Goal: Task Accomplishment & Management: Manage account settings

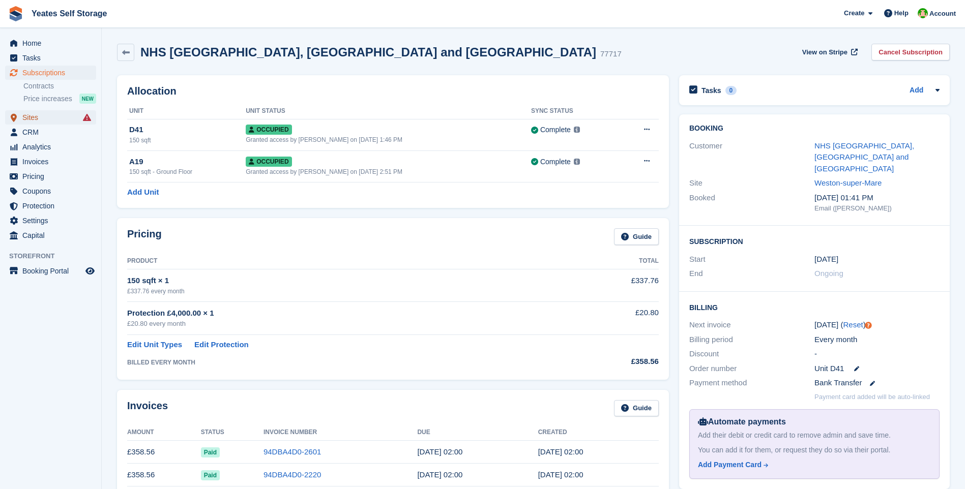
click at [35, 118] on span "Sites" at bounding box center [52, 117] width 61 height 14
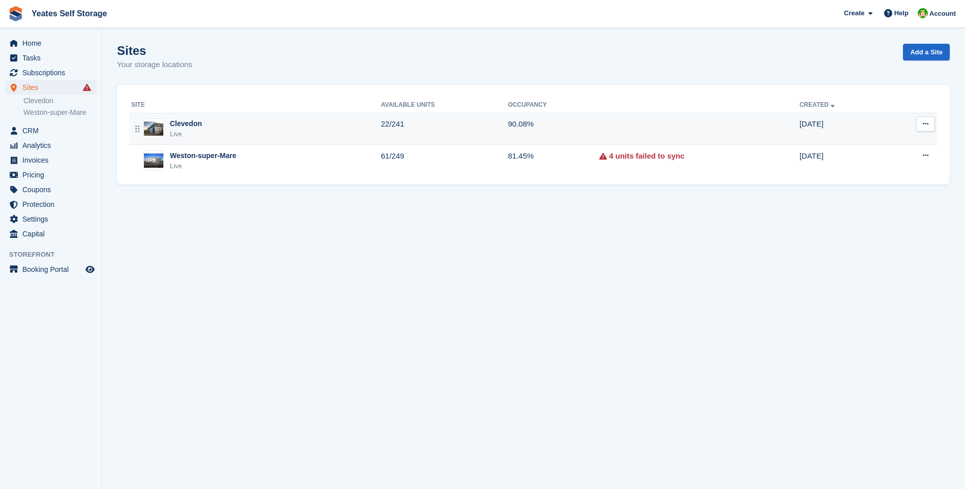
click at [183, 125] on div "Clevedon" at bounding box center [186, 123] width 32 height 11
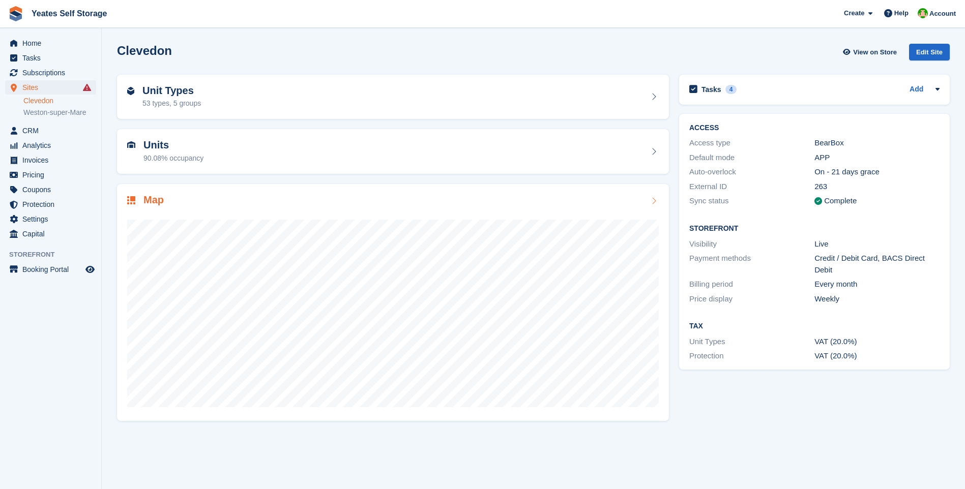
click at [162, 102] on div "53 types, 5 groups" at bounding box center [171, 103] width 58 height 11
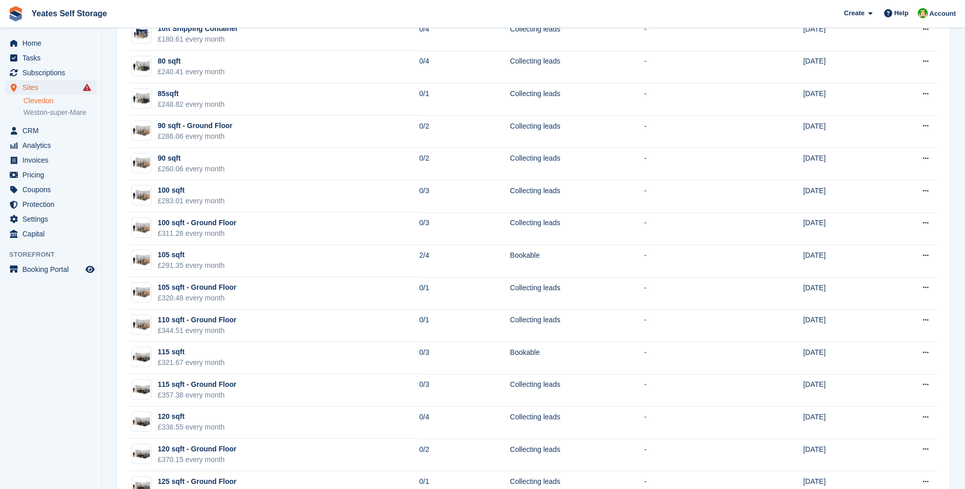
scroll to position [860, 0]
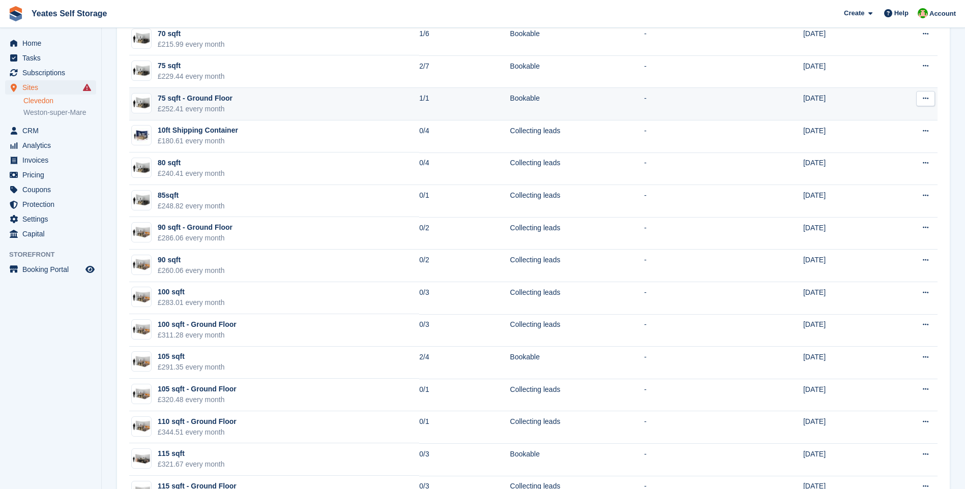
click at [193, 112] on div "£252.41 every month" at bounding box center [195, 109] width 75 height 11
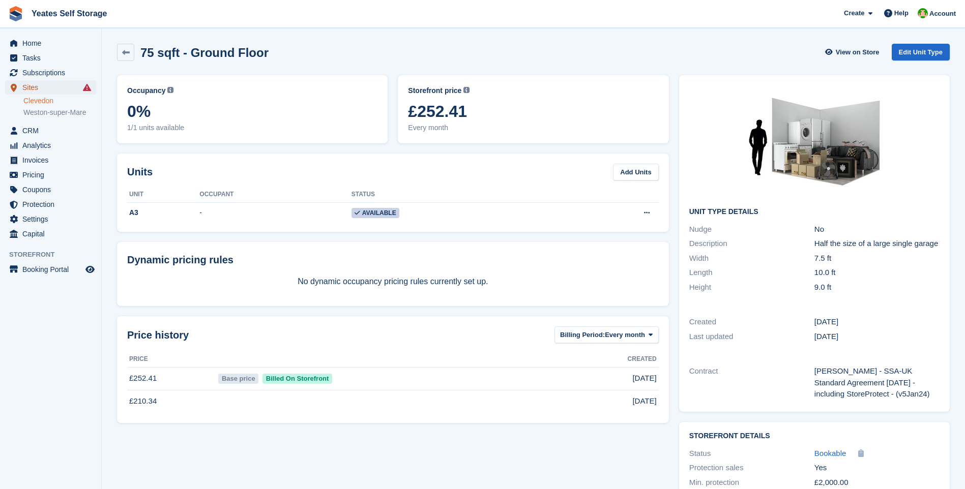
click at [31, 87] on span "Sites" at bounding box center [52, 87] width 61 height 14
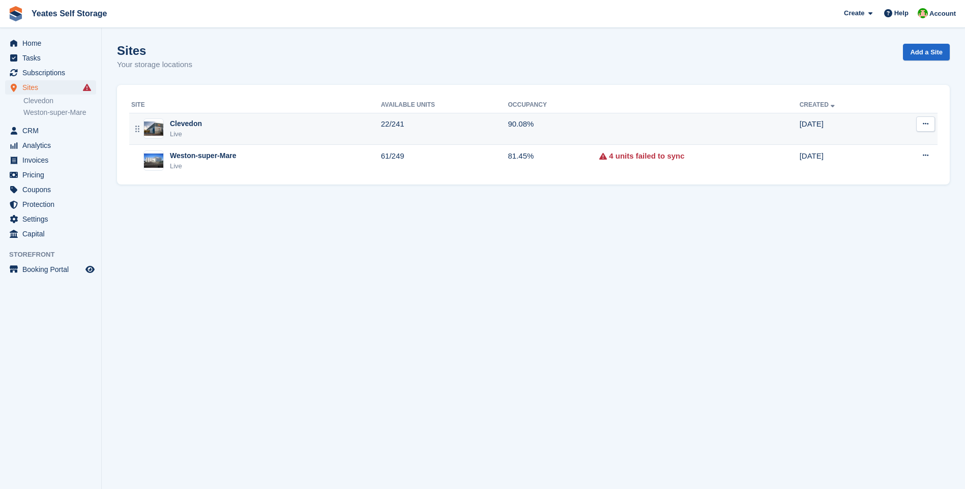
click at [184, 129] on div "Clevedon" at bounding box center [186, 123] width 32 height 11
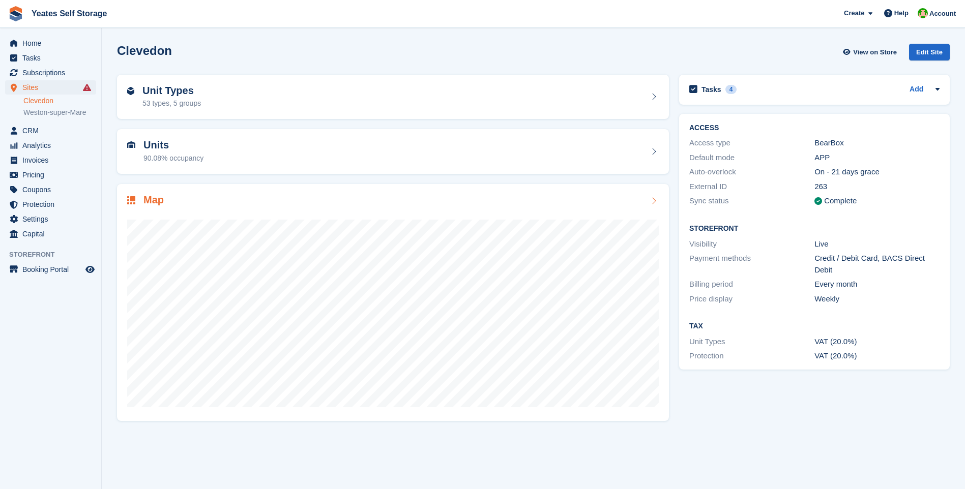
click at [138, 200] on div "Map" at bounding box center [145, 201] width 37 height 14
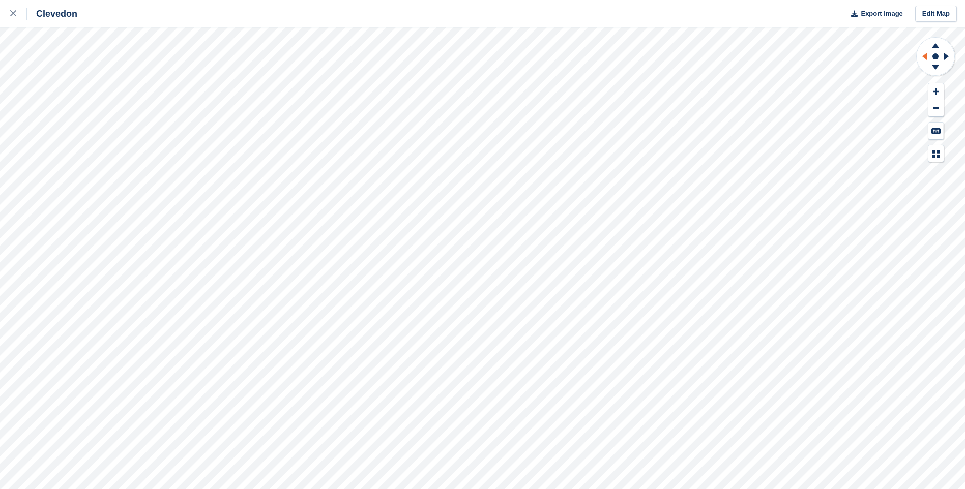
click at [922, 57] on icon at bounding box center [922, 56] width 13 height 26
click at [947, 56] on icon at bounding box center [946, 56] width 5 height 7
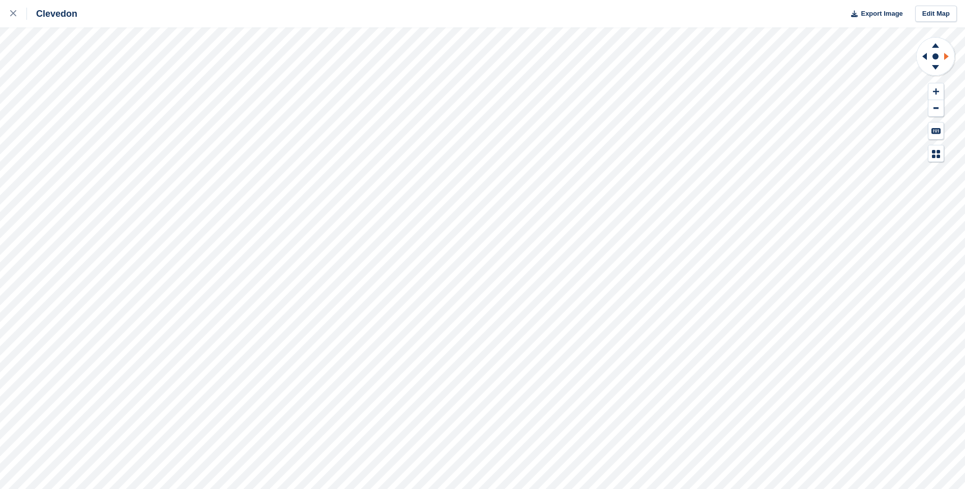
click at [947, 56] on icon at bounding box center [946, 56] width 5 height 7
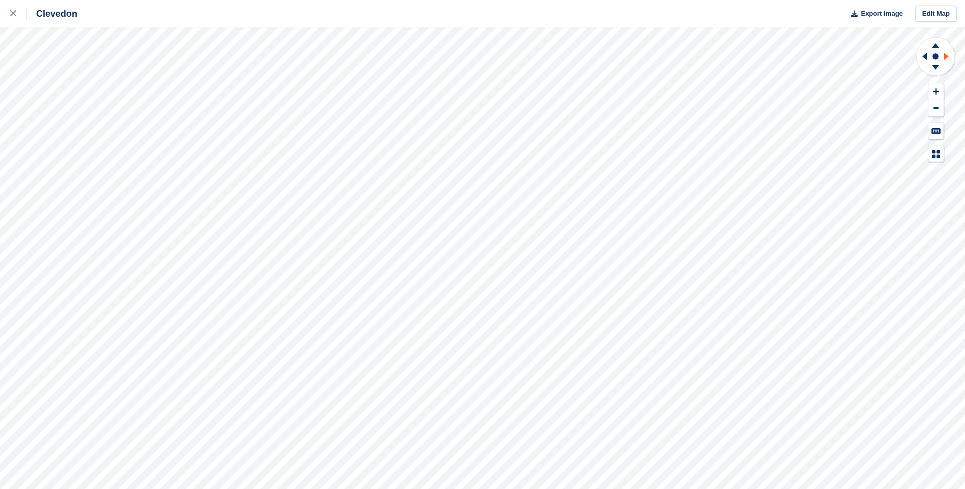
click at [947, 56] on icon at bounding box center [946, 56] width 5 height 7
click at [939, 91] on button at bounding box center [935, 91] width 15 height 17
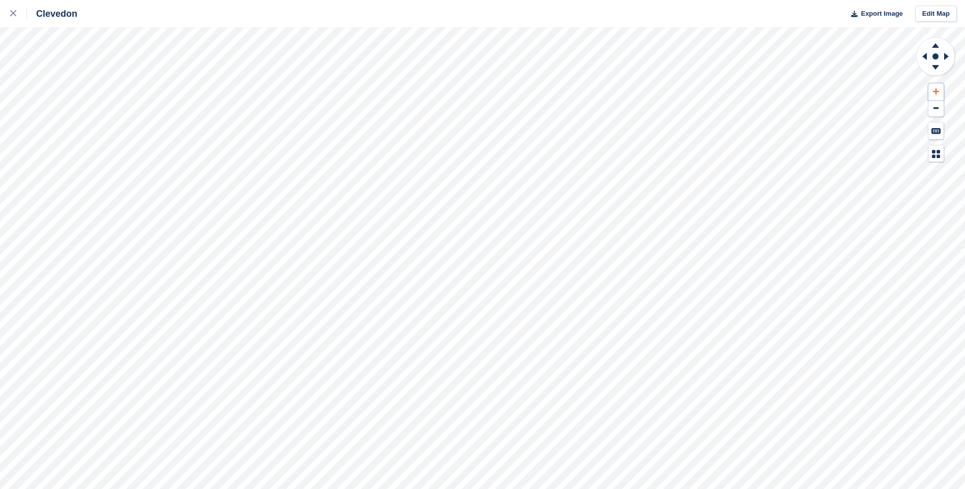
click at [939, 91] on button at bounding box center [935, 91] width 15 height 17
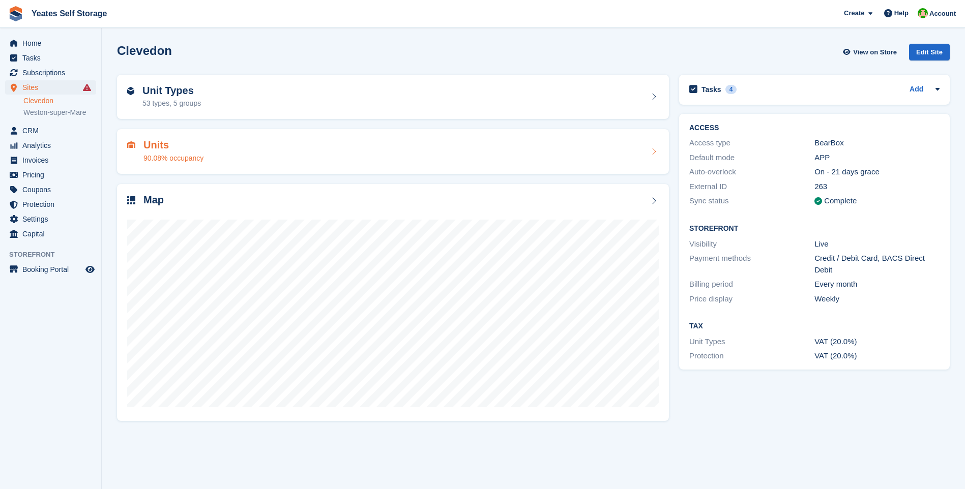
click at [170, 162] on div "90.08% occupancy" at bounding box center [173, 158] width 60 height 11
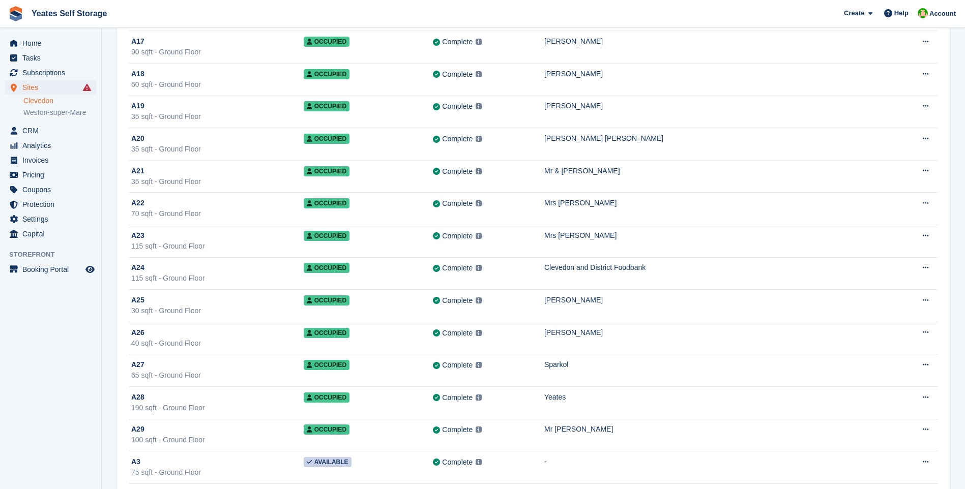
scroll to position [509, 0]
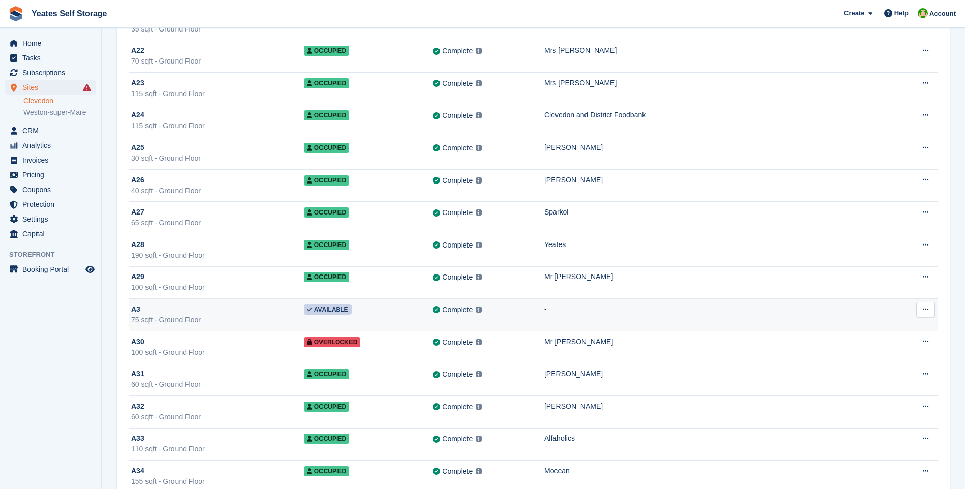
click at [921, 308] on button at bounding box center [925, 309] width 19 height 15
click at [869, 333] on p "Edit unit" at bounding box center [886, 329] width 88 height 13
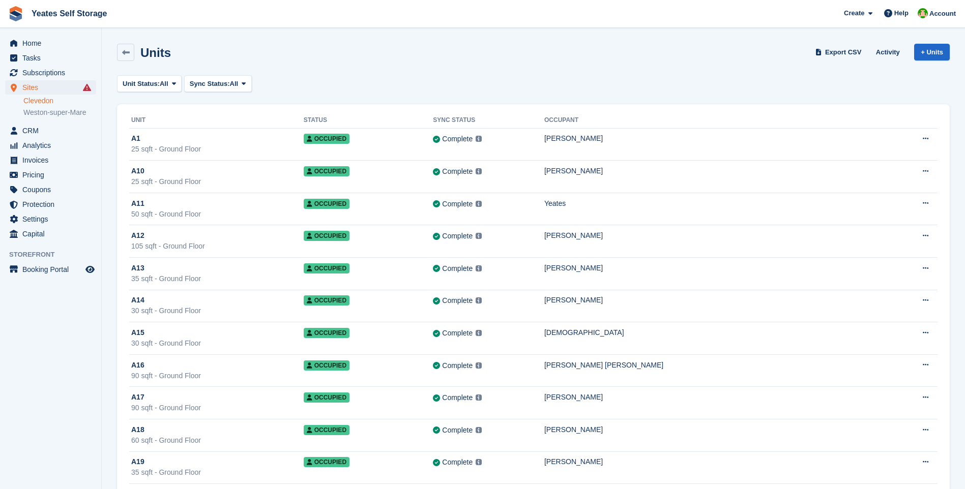
scroll to position [509, 0]
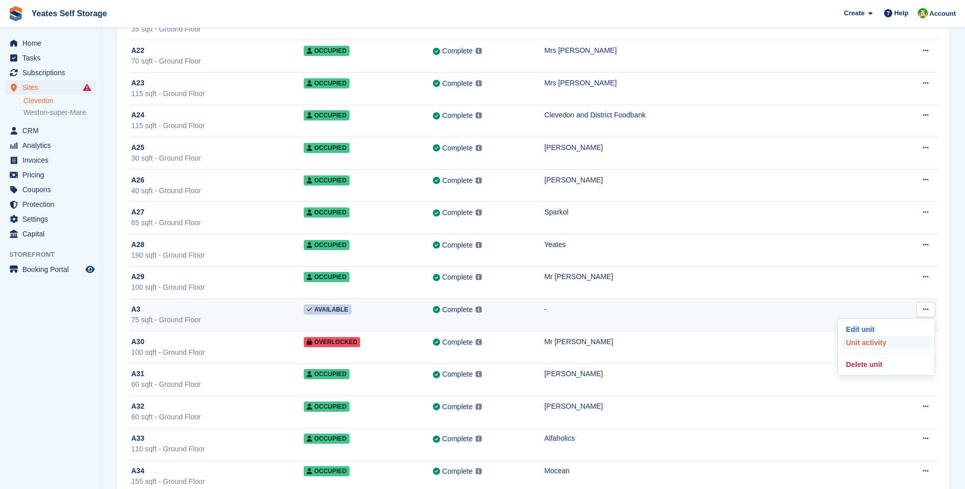
click at [884, 344] on p "Unit activity" at bounding box center [886, 342] width 88 height 13
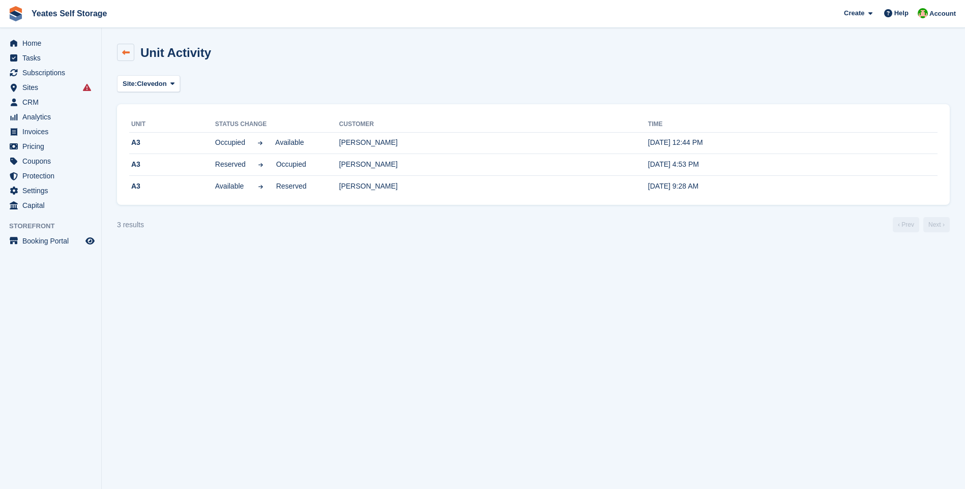
click at [130, 56] on link at bounding box center [125, 52] width 17 height 17
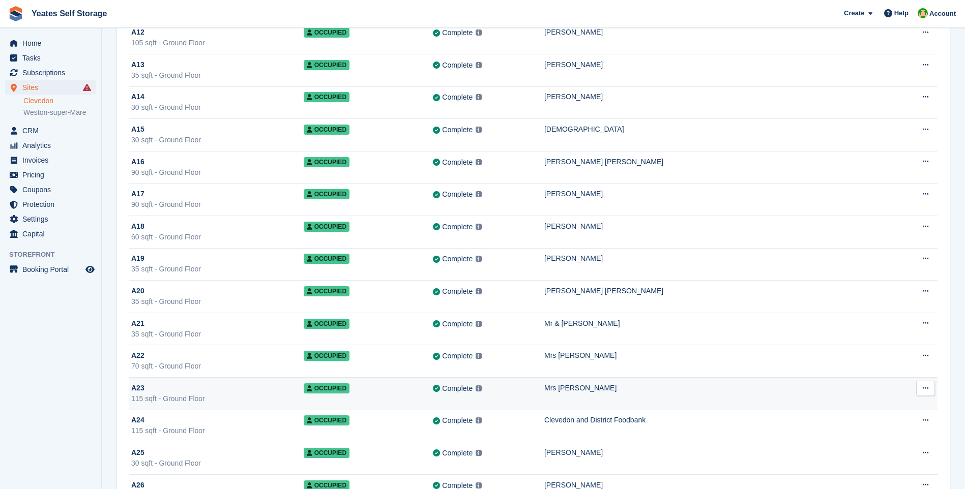
scroll to position [407, 0]
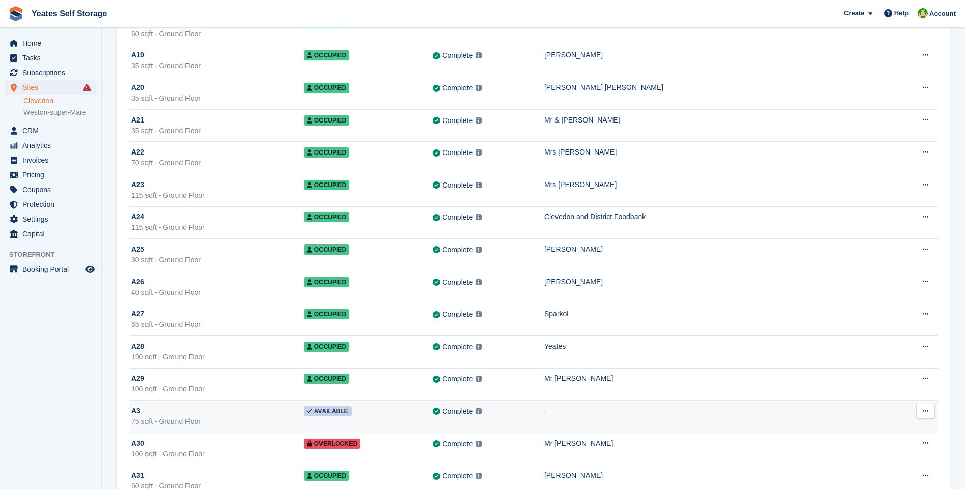
click at [167, 420] on div "75 sqft - Ground Floor" at bounding box center [217, 422] width 172 height 11
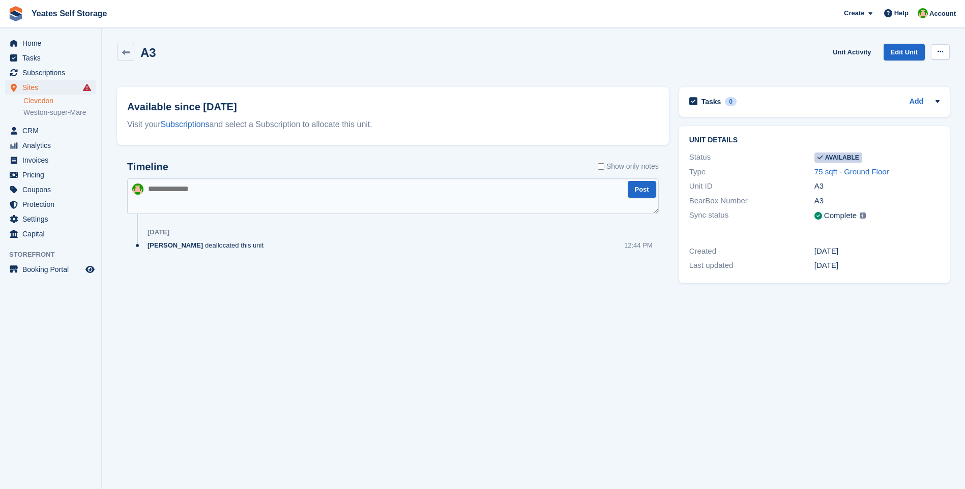
click at [943, 51] on button at bounding box center [940, 51] width 19 height 15
click at [905, 71] on p "Make unavailable" at bounding box center [900, 71] width 88 height 13
click at [290, 191] on textarea at bounding box center [392, 197] width 531 height 36
click at [258, 188] on textarea "**********" at bounding box center [392, 197] width 531 height 36
type textarea "**********"
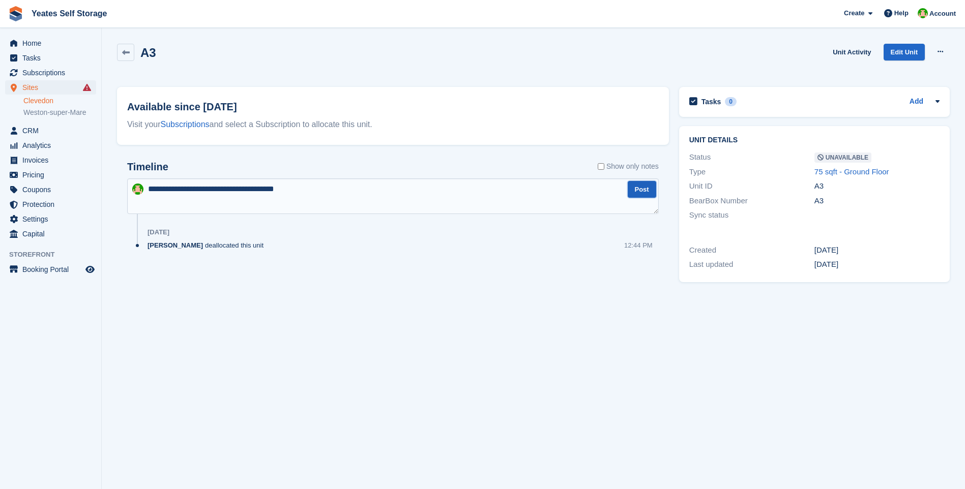
click at [644, 196] on button "Post" at bounding box center [642, 189] width 28 height 17
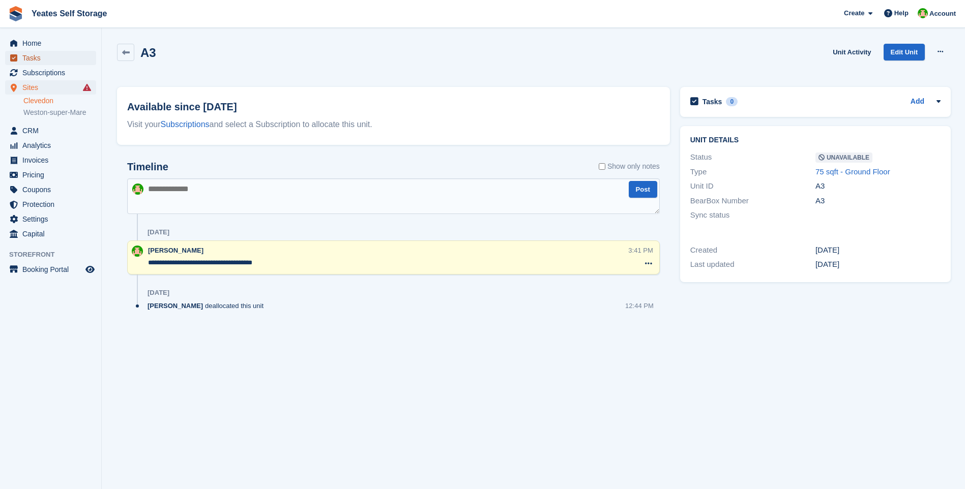
click at [34, 56] on span "Tasks" at bounding box center [52, 58] width 61 height 14
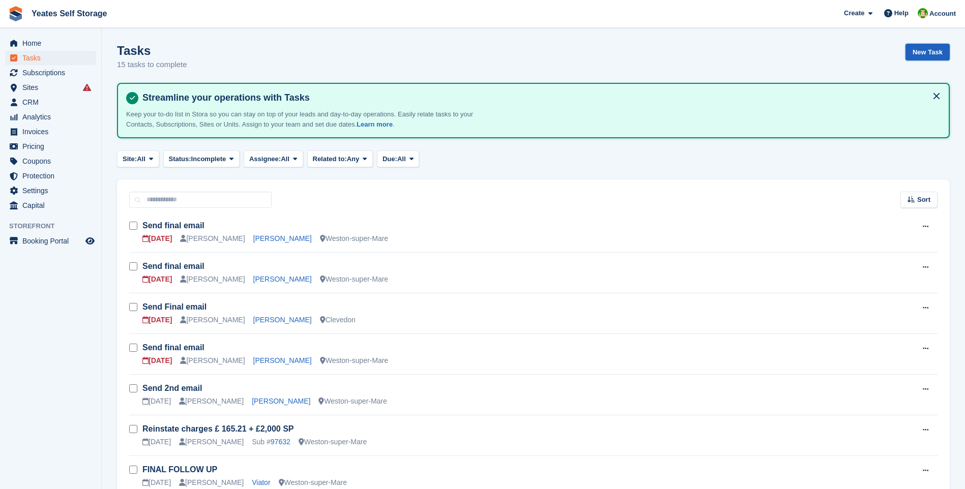
click at [924, 51] on link "New Task" at bounding box center [927, 52] width 44 height 17
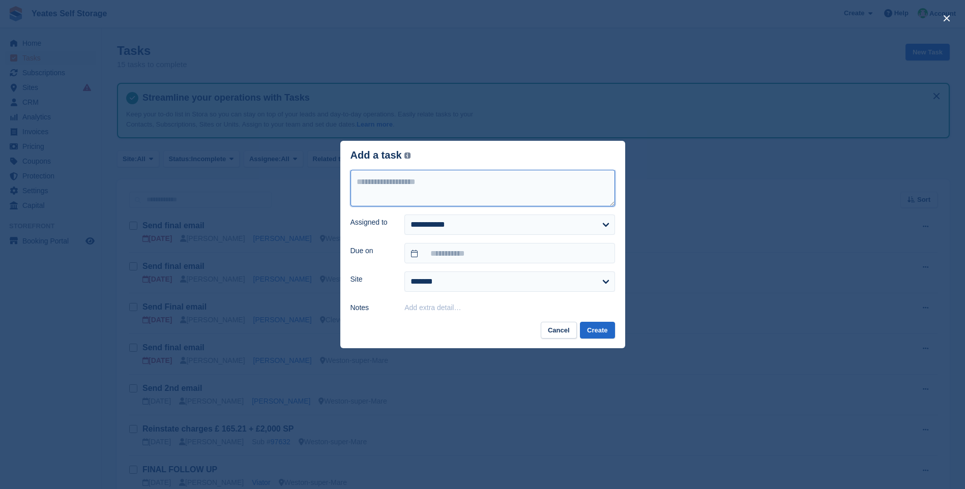
click at [461, 195] on textarea at bounding box center [482, 188] width 264 height 37
type textarea "**********"
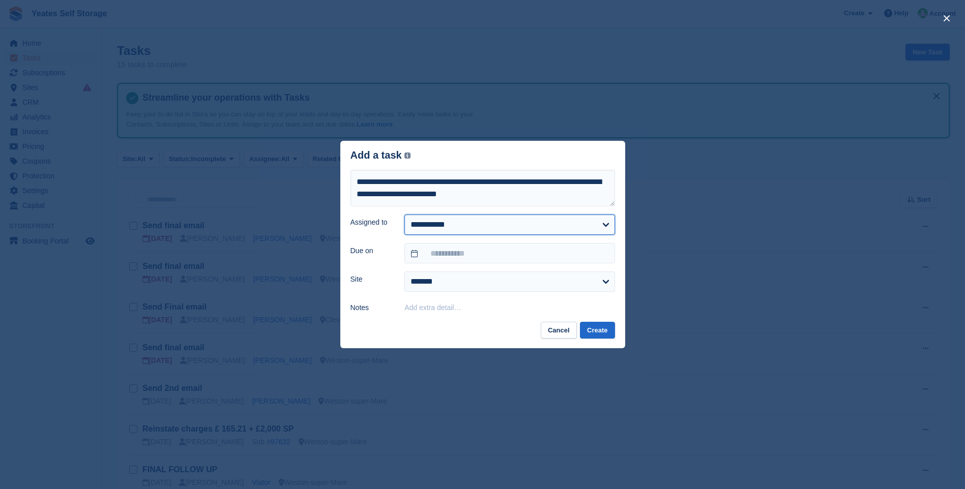
click at [447, 223] on select "**********" at bounding box center [509, 225] width 210 height 20
select select "****"
click at [404, 216] on select "**********" at bounding box center [509, 225] width 210 height 20
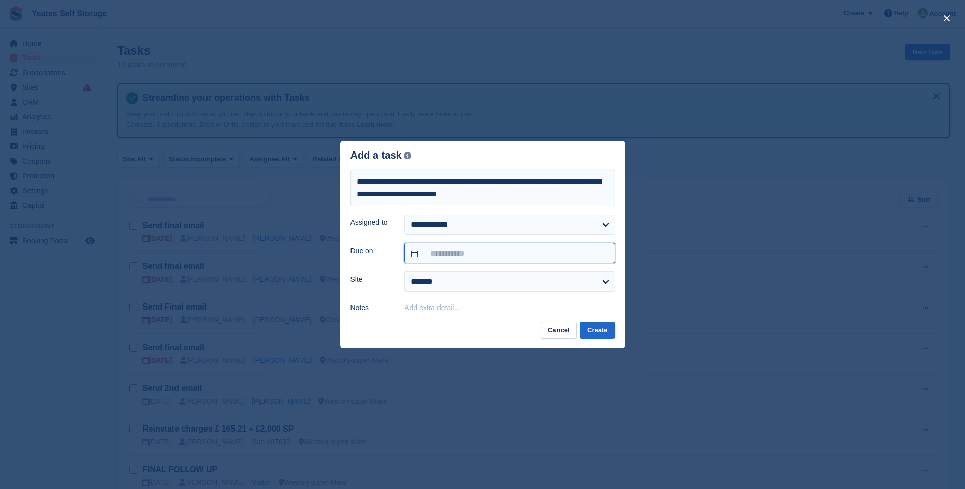
click at [452, 258] on input "text" at bounding box center [509, 253] width 210 height 20
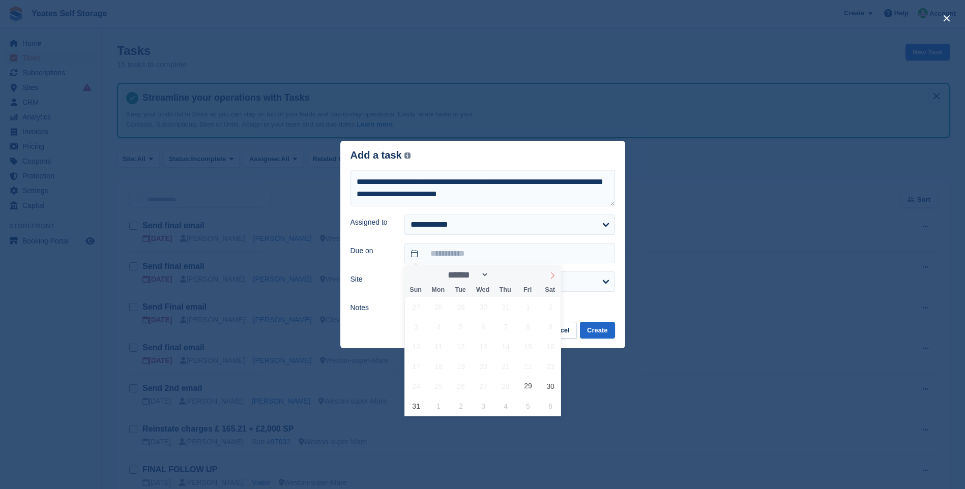
click at [552, 276] on icon at bounding box center [552, 275] width 7 height 7
select select "*"
click at [527, 308] on span "5" at bounding box center [528, 307] width 20 height 20
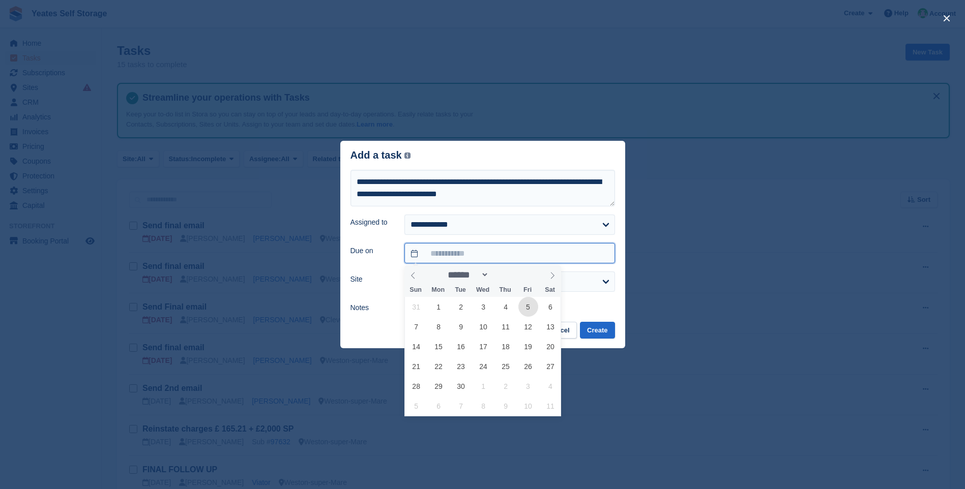
type input "**********"
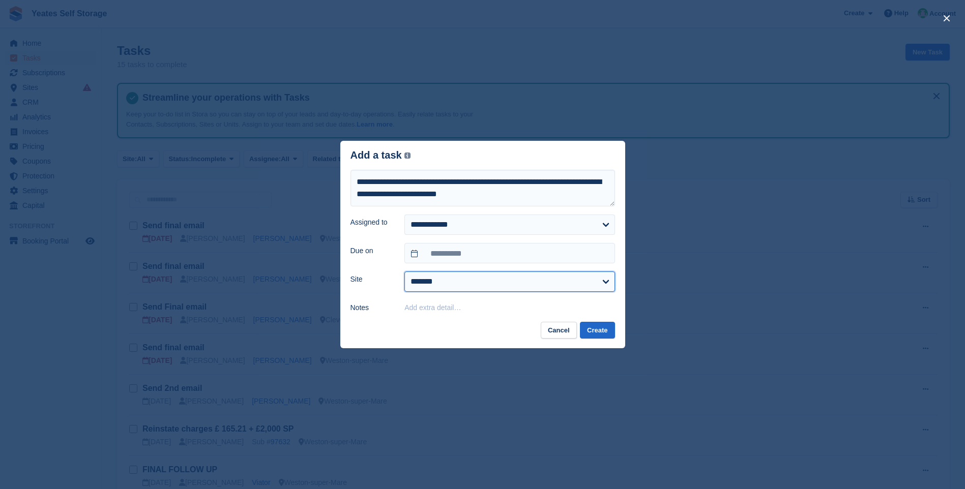
click at [458, 286] on select "**********" at bounding box center [509, 282] width 210 height 20
select select "****"
click at [404, 273] on select "**********" at bounding box center [509, 282] width 210 height 20
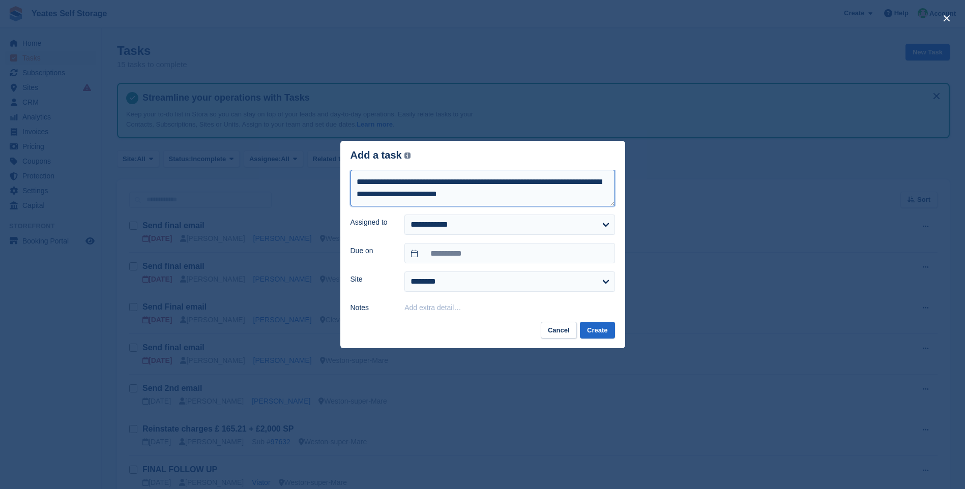
click at [373, 198] on textarea "**********" at bounding box center [482, 188] width 264 height 37
type textarea "**********"
click at [595, 331] on button "Create" at bounding box center [597, 330] width 35 height 17
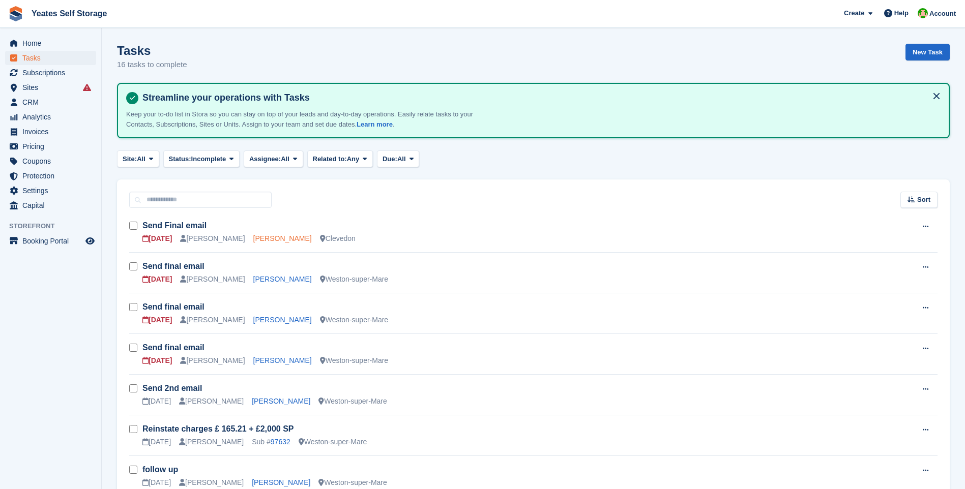
click at [266, 236] on link "Caroline Gurney" at bounding box center [282, 238] width 58 height 8
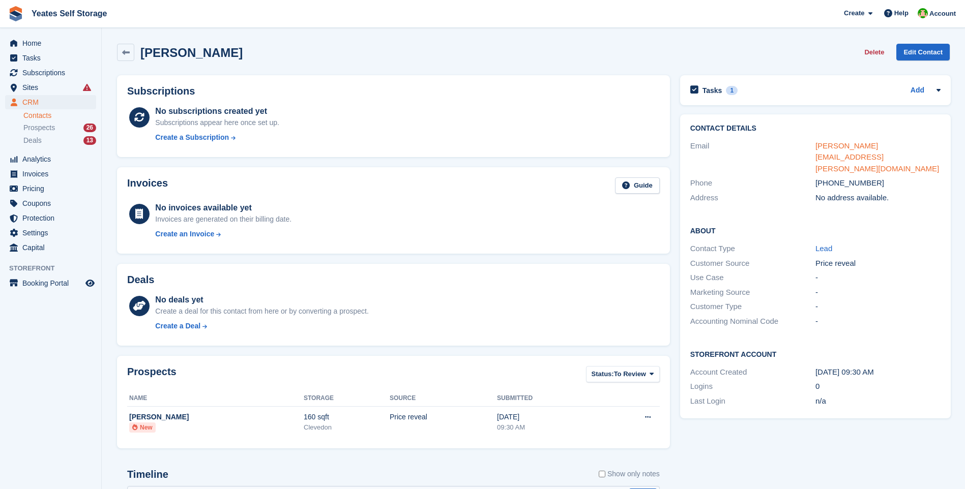
click at [878, 146] on link "caroline.gurney@gmail.com" at bounding box center [877, 157] width 124 height 32
click at [714, 92] on h2 "Tasks" at bounding box center [712, 90] width 20 height 9
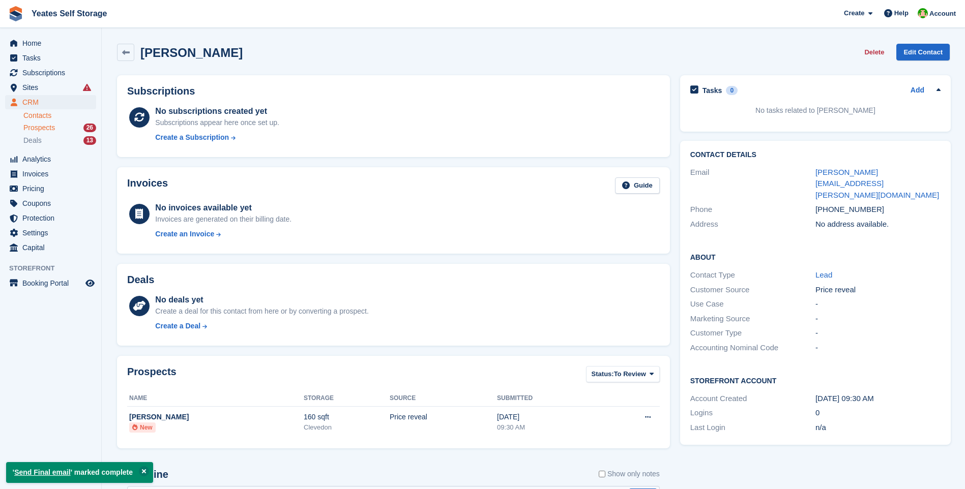
click at [36, 129] on span "Prospects" at bounding box center [39, 128] width 32 height 10
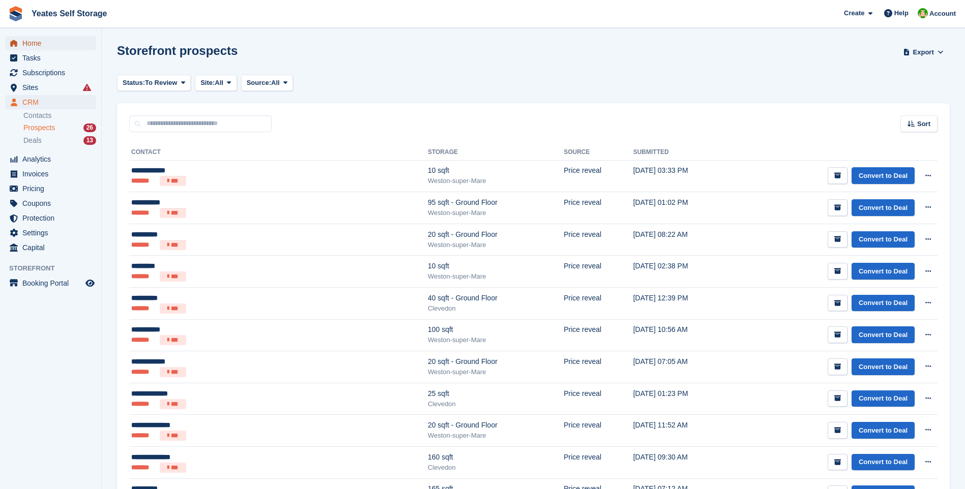
click at [29, 44] on span "Home" at bounding box center [52, 43] width 61 height 14
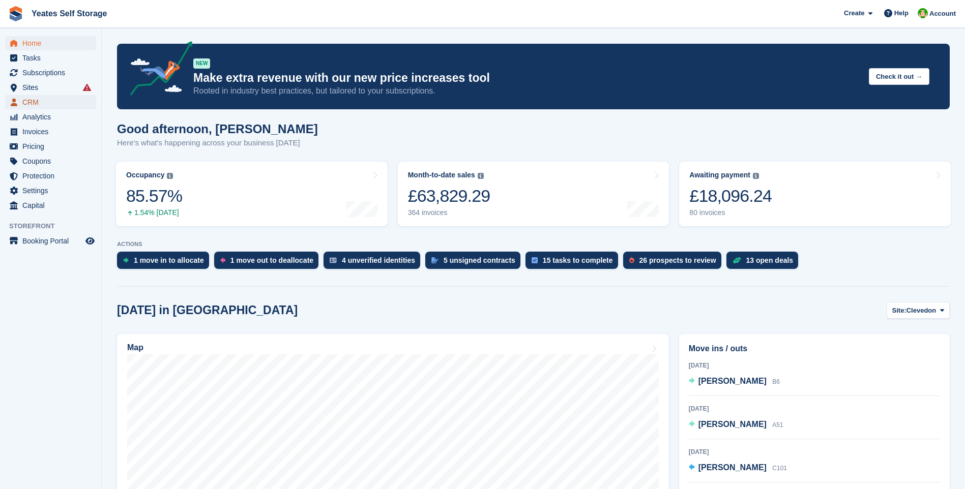
click at [34, 107] on span "CRM" at bounding box center [52, 102] width 61 height 14
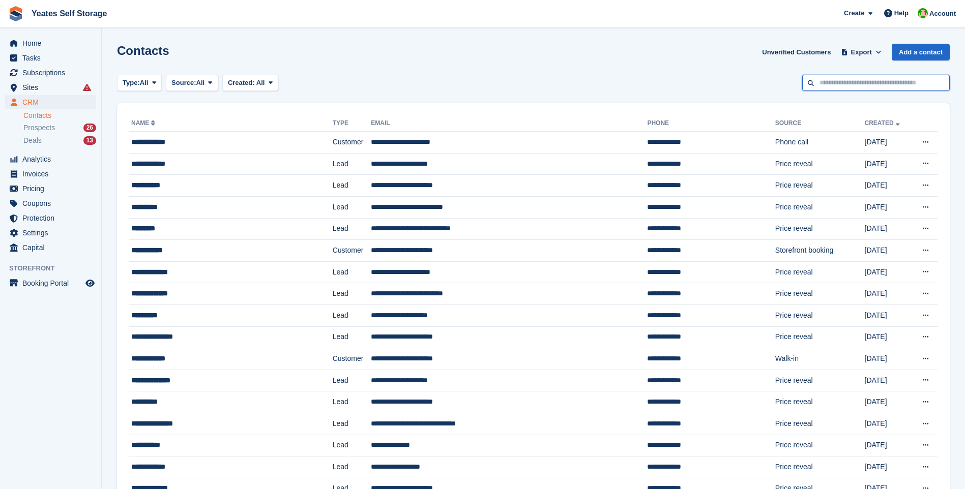
click at [828, 85] on input "text" at bounding box center [875, 83] width 147 height 17
type input "******"
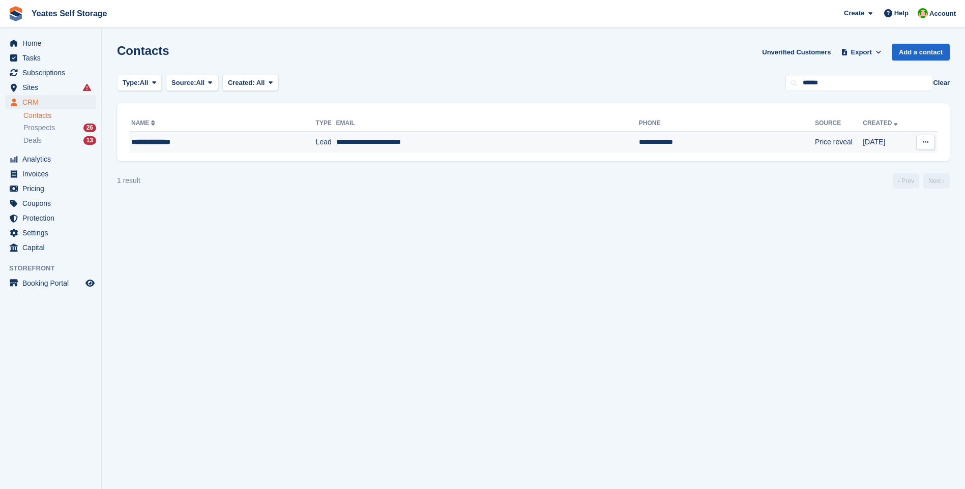
click at [364, 146] on td "**********" at bounding box center [487, 142] width 303 height 21
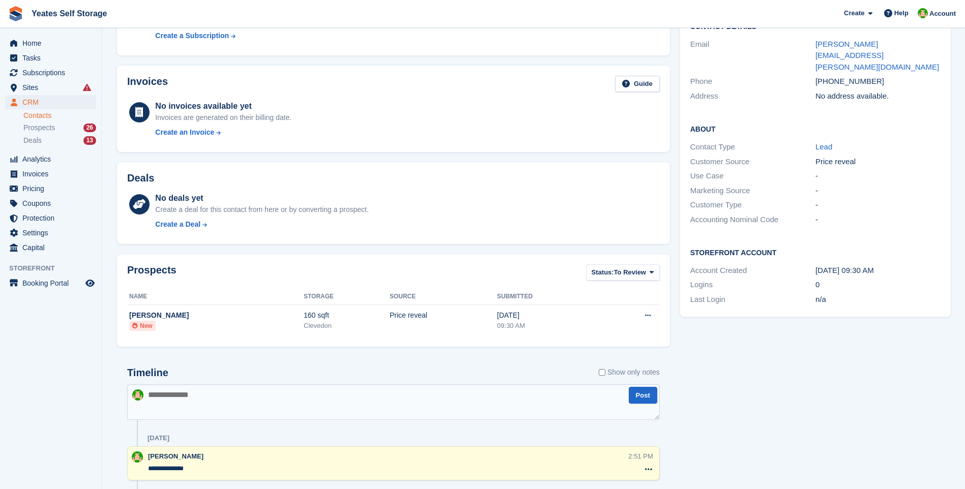
scroll to position [254, 0]
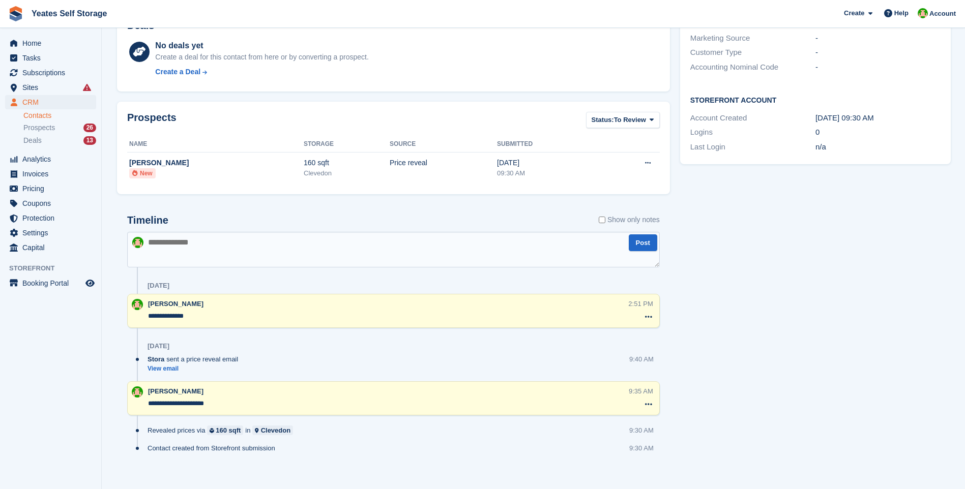
click at [206, 253] on textarea at bounding box center [393, 250] width 532 height 36
type textarea "**********"
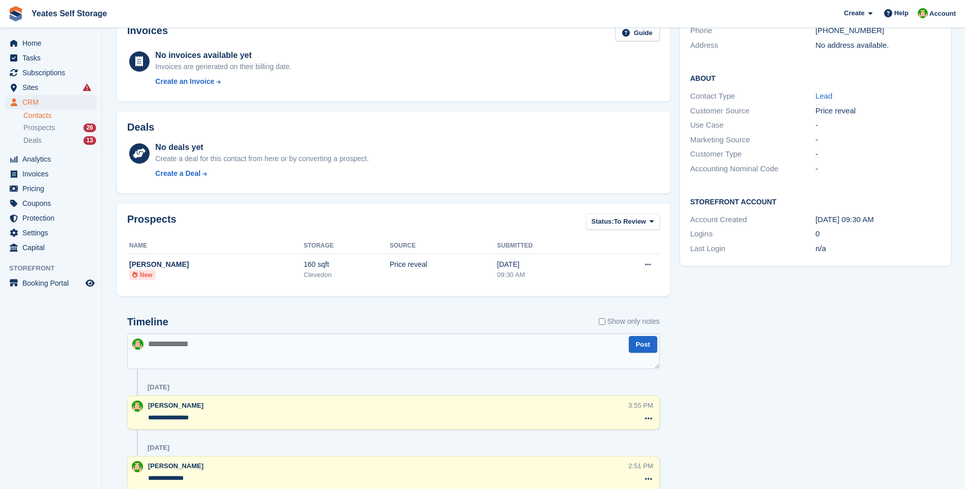
scroll to position [0, 0]
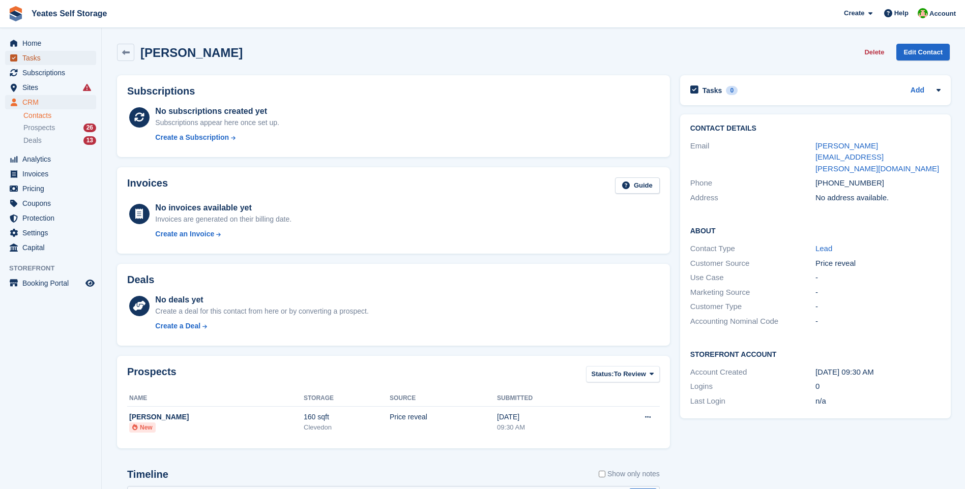
click at [29, 59] on span "Tasks" at bounding box center [52, 58] width 61 height 14
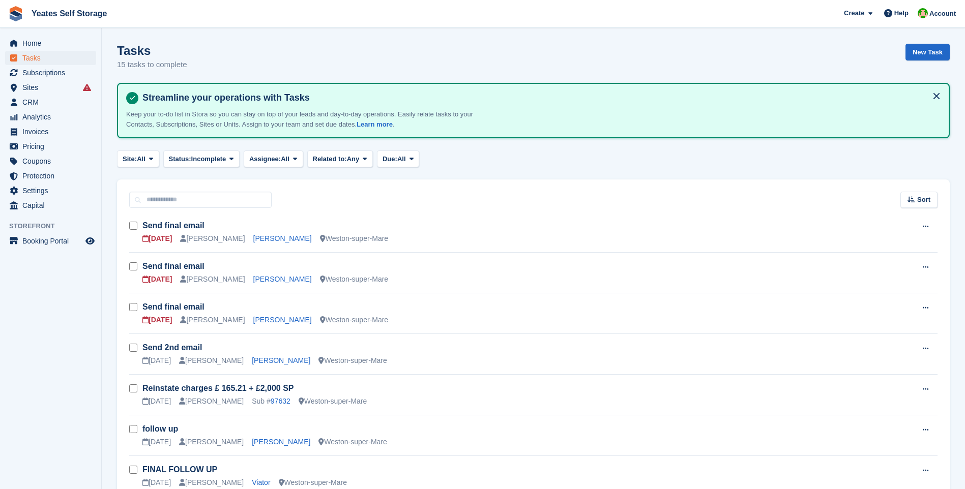
click at [198, 238] on div "[PERSON_NAME]" at bounding box center [212, 238] width 65 height 11
click at [167, 227] on link "Send final email" at bounding box center [173, 225] width 62 height 9
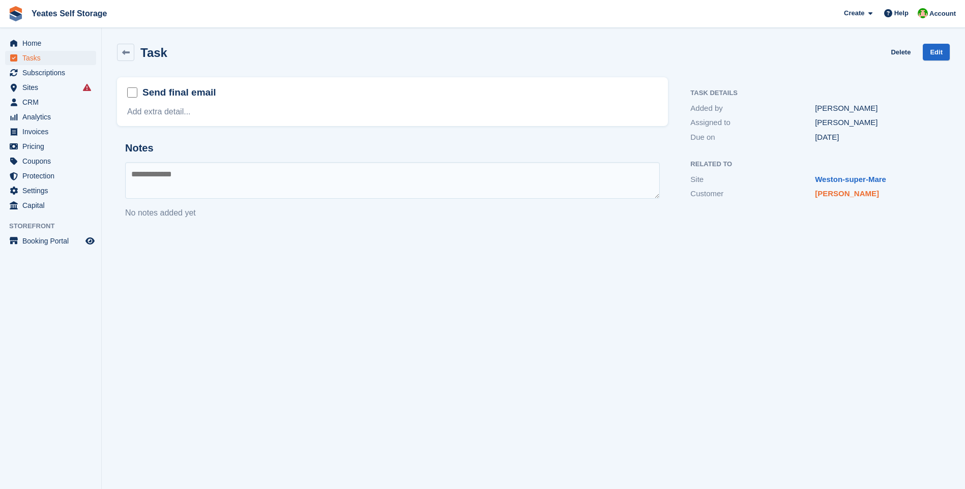
click at [837, 190] on link "Daniel Ball" at bounding box center [847, 193] width 64 height 9
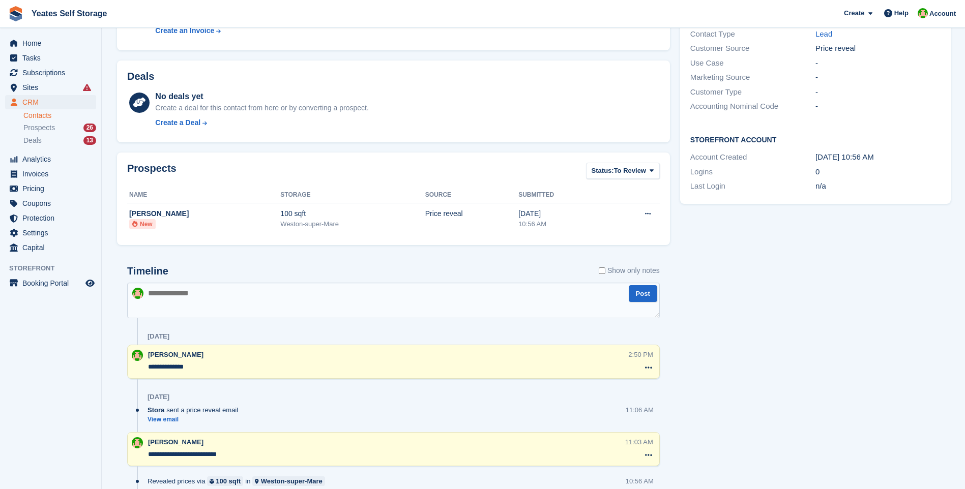
scroll to position [254, 0]
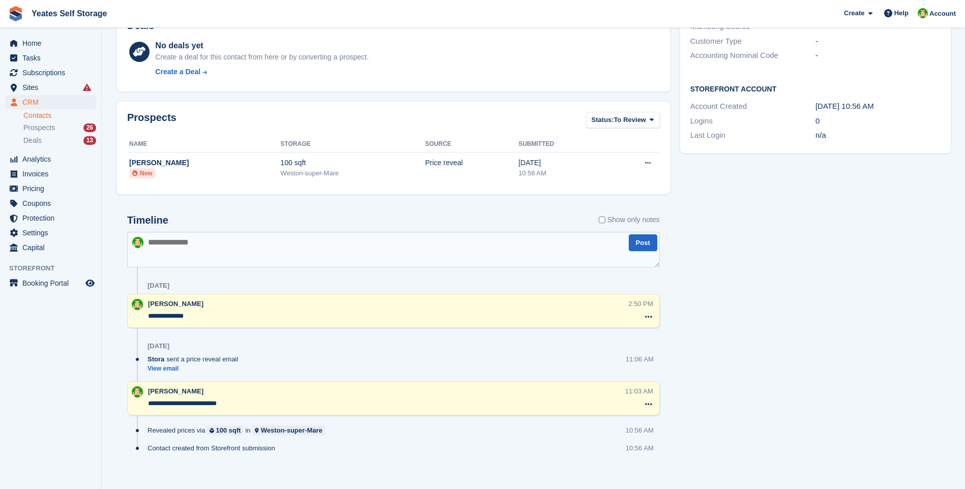
click at [244, 257] on textarea at bounding box center [393, 250] width 532 height 36
type textarea "**********"
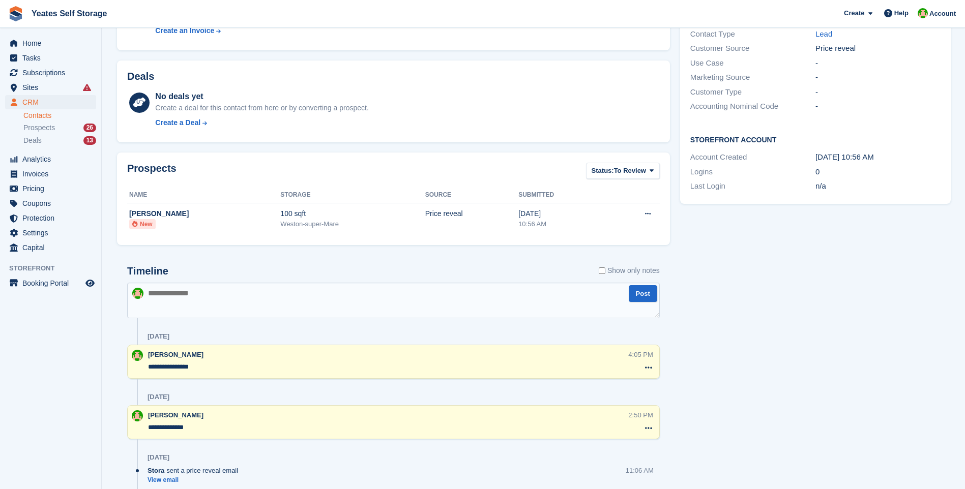
scroll to position [0, 0]
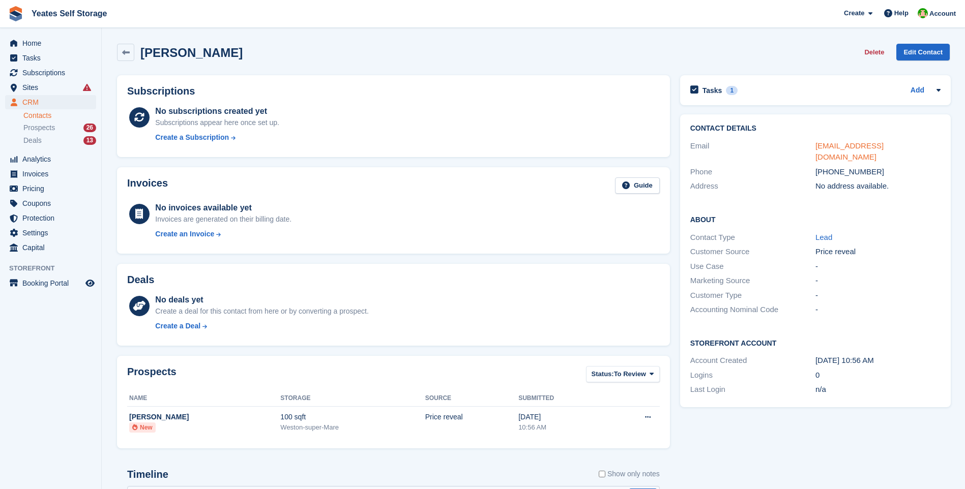
click at [867, 145] on link "d20l10b@aol.com" at bounding box center [849, 151] width 68 height 20
click at [710, 92] on h2 "Tasks" at bounding box center [712, 90] width 20 height 9
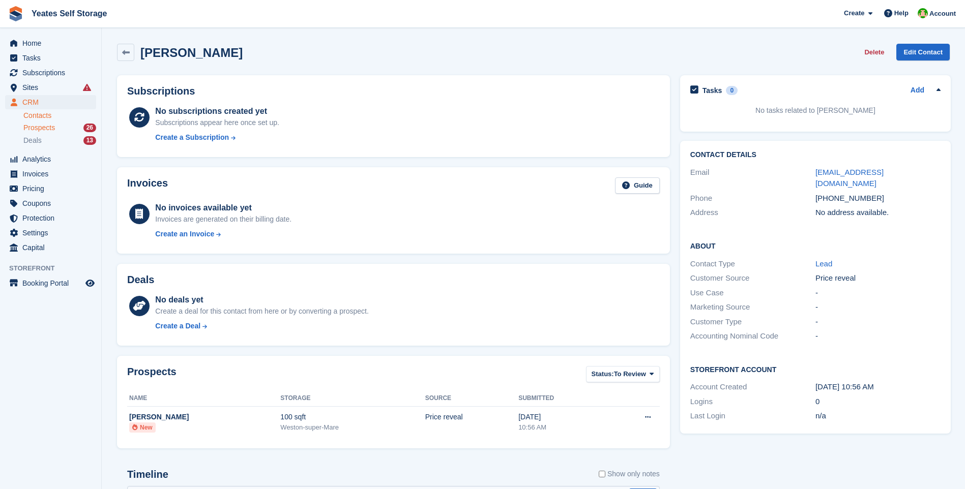
click at [47, 126] on span "Prospects" at bounding box center [39, 128] width 32 height 10
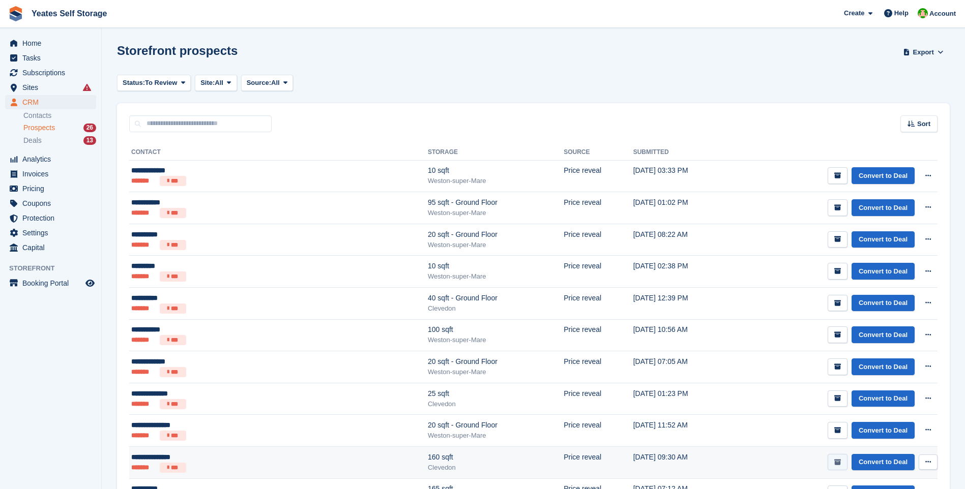
click at [837, 461] on icon "submit" at bounding box center [837, 462] width 7 height 7
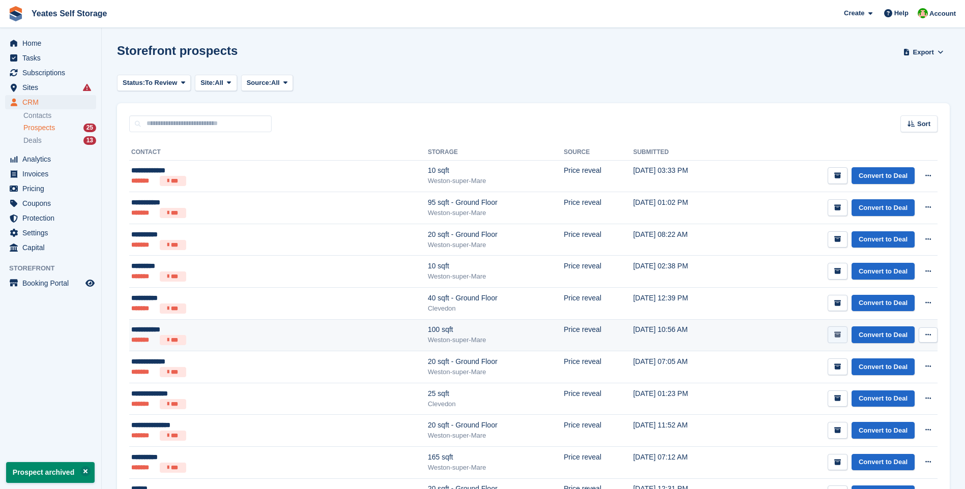
click at [840, 336] on icon "submit" at bounding box center [837, 335] width 7 height 7
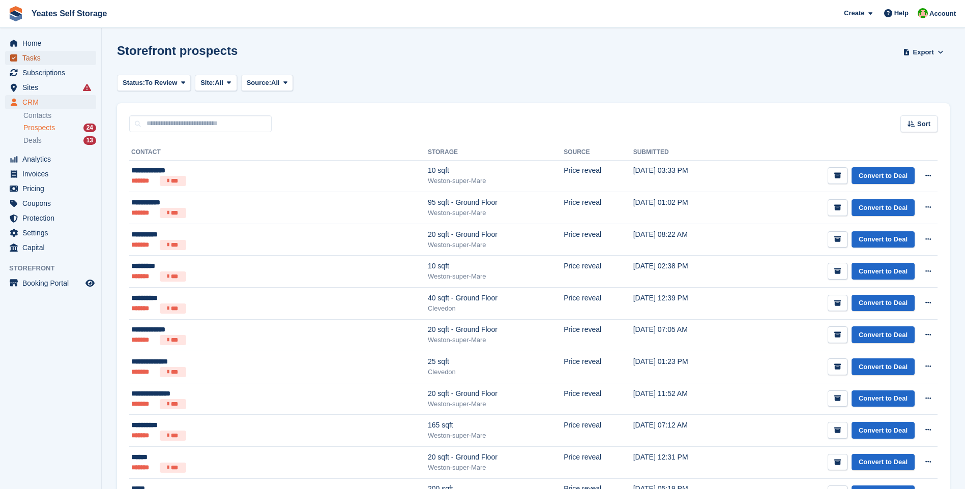
click at [36, 59] on span "Tasks" at bounding box center [52, 58] width 61 height 14
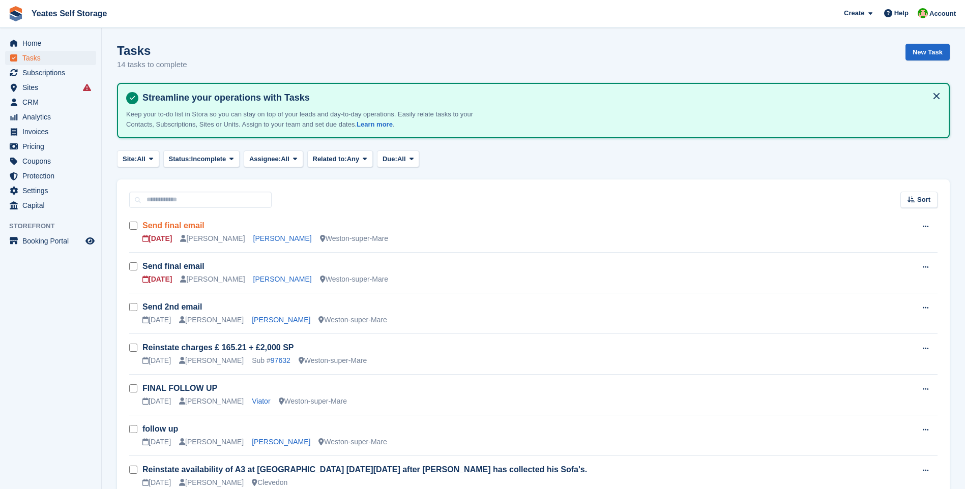
click at [186, 227] on link "Send final email" at bounding box center [173, 225] width 62 height 9
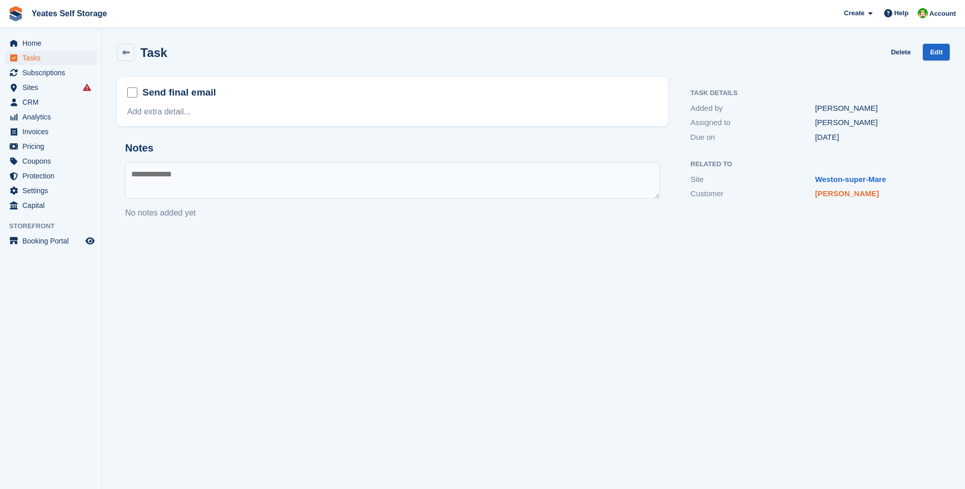
click at [856, 195] on link "melanie brown" at bounding box center [847, 193] width 64 height 9
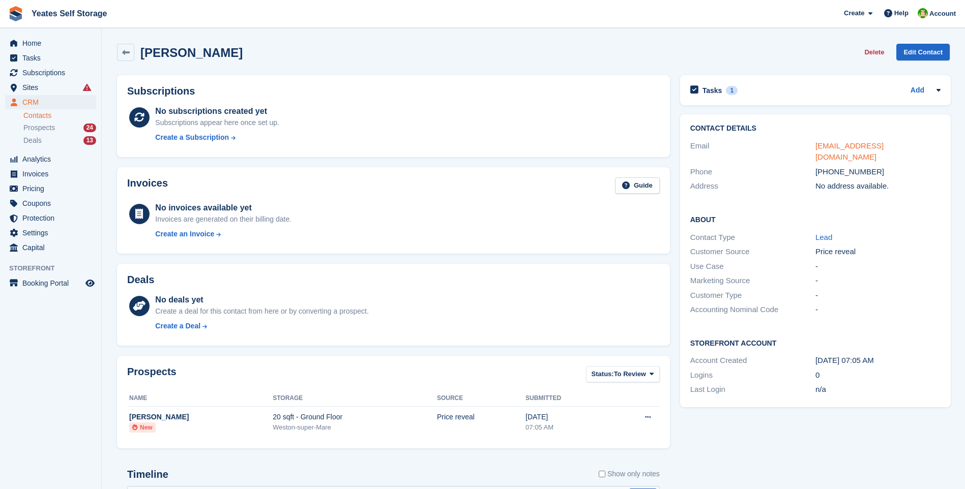
click at [863, 143] on link "lolamax91@gmail.com" at bounding box center [849, 151] width 68 height 20
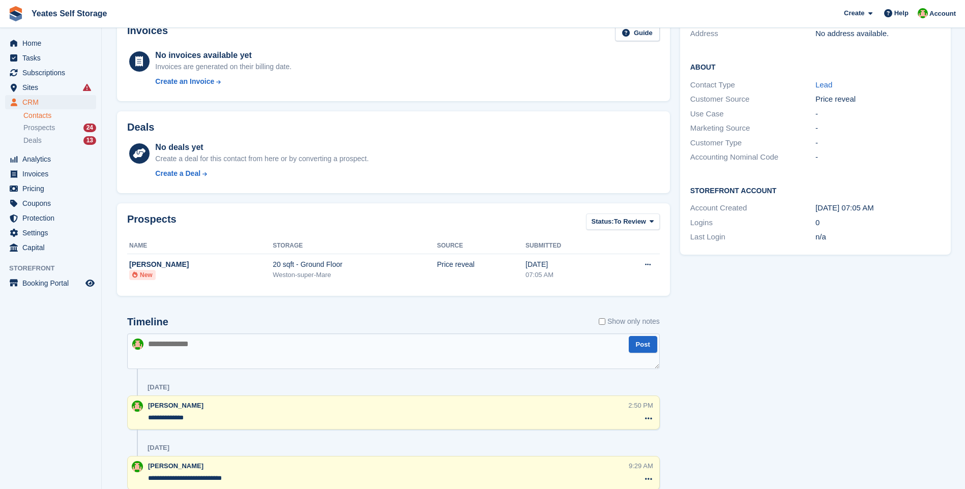
scroll to position [203, 0]
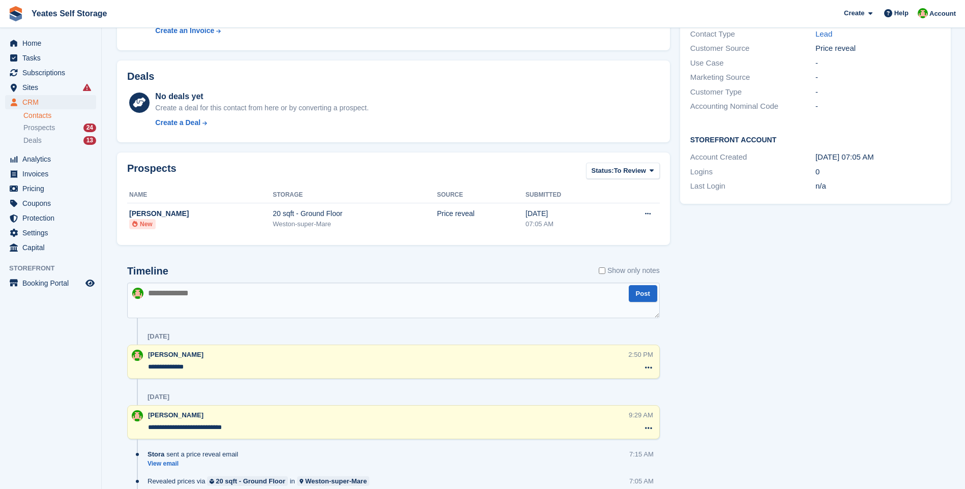
click at [209, 304] on textarea at bounding box center [393, 301] width 532 height 36
type textarea "**********"
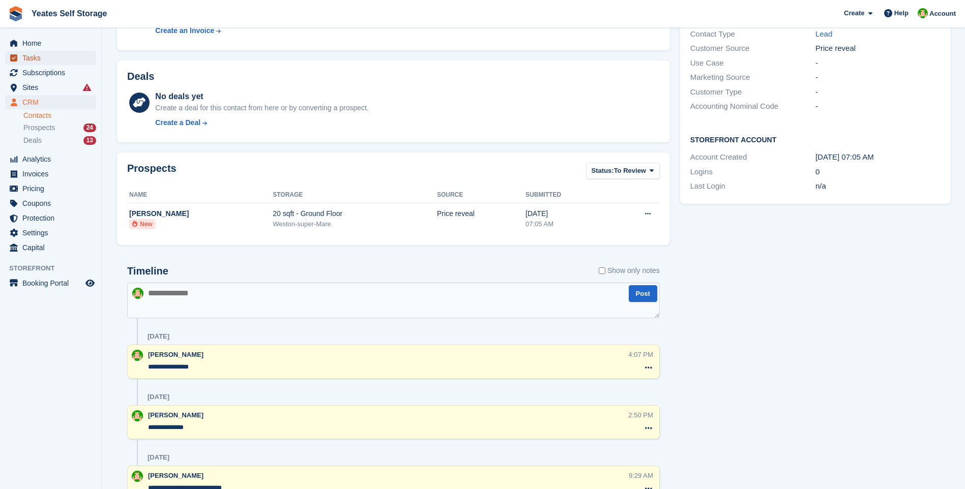
click at [30, 57] on span "Tasks" at bounding box center [52, 58] width 61 height 14
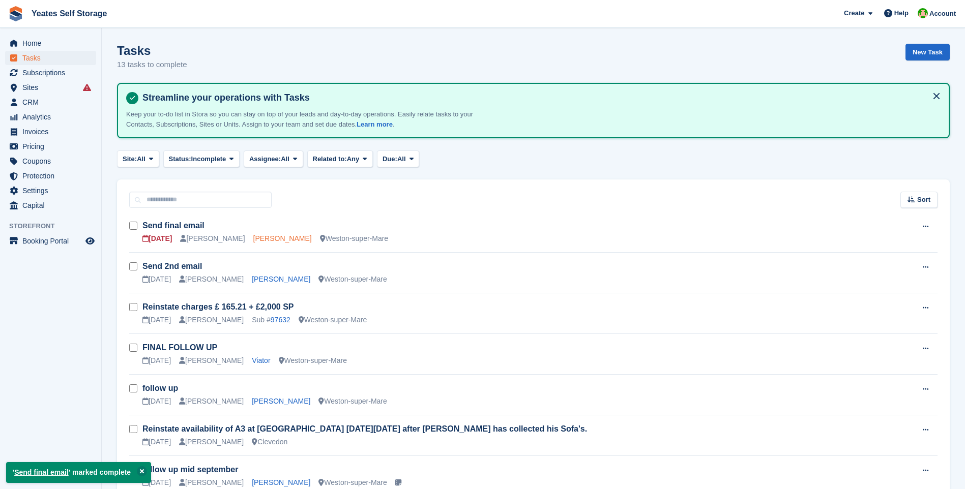
click at [253, 236] on link "Michael Darvill" at bounding box center [282, 238] width 58 height 8
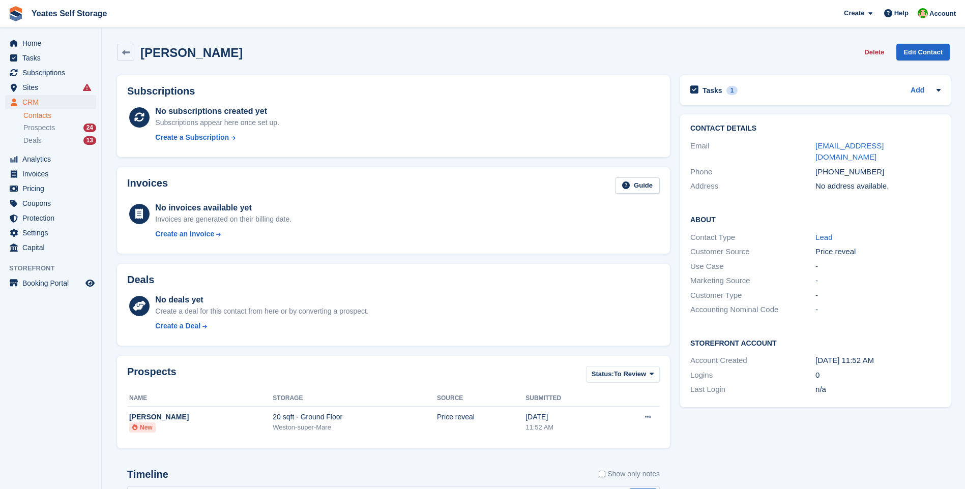
scroll to position [203, 0]
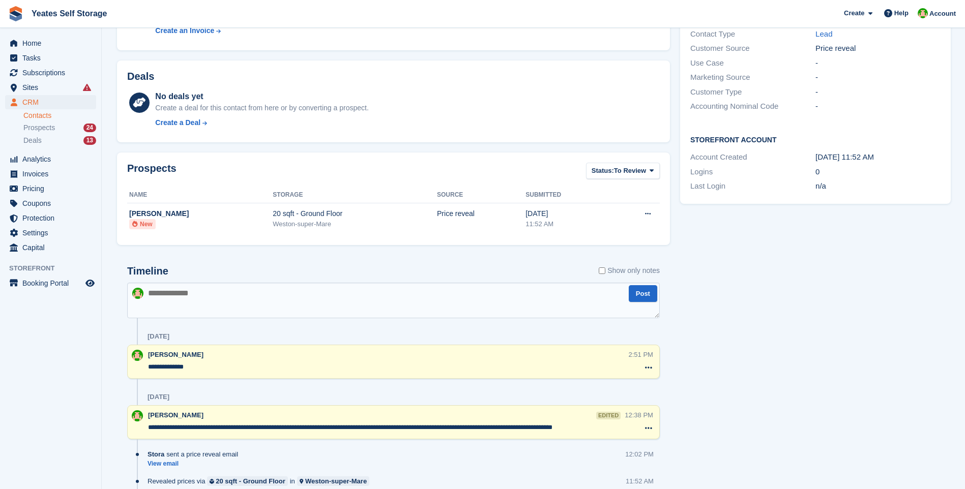
click at [199, 291] on textarea at bounding box center [393, 301] width 532 height 36
type textarea "**********"
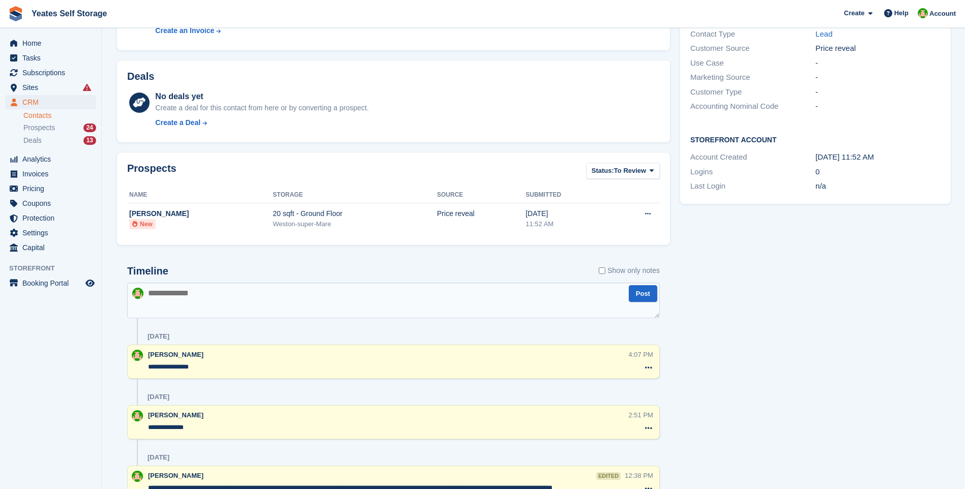
scroll to position [0, 0]
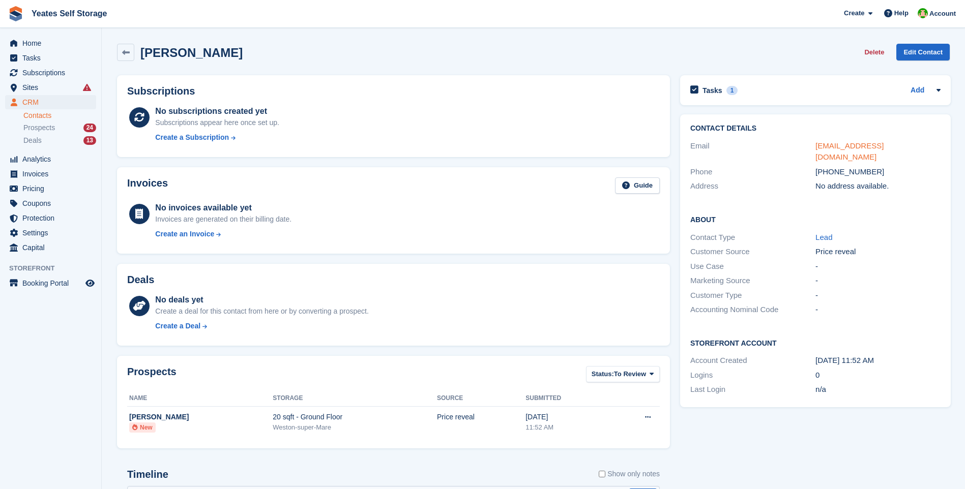
click at [876, 145] on link "michaeldarvill2019@outloo.com" at bounding box center [849, 151] width 68 height 20
click at [714, 93] on h2 "Tasks" at bounding box center [712, 90] width 20 height 9
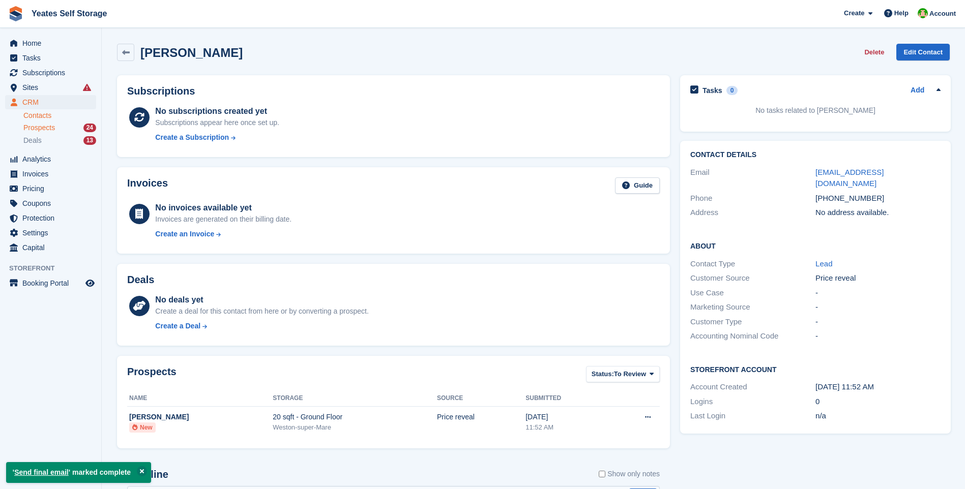
click at [46, 127] on span "Prospects" at bounding box center [39, 128] width 32 height 10
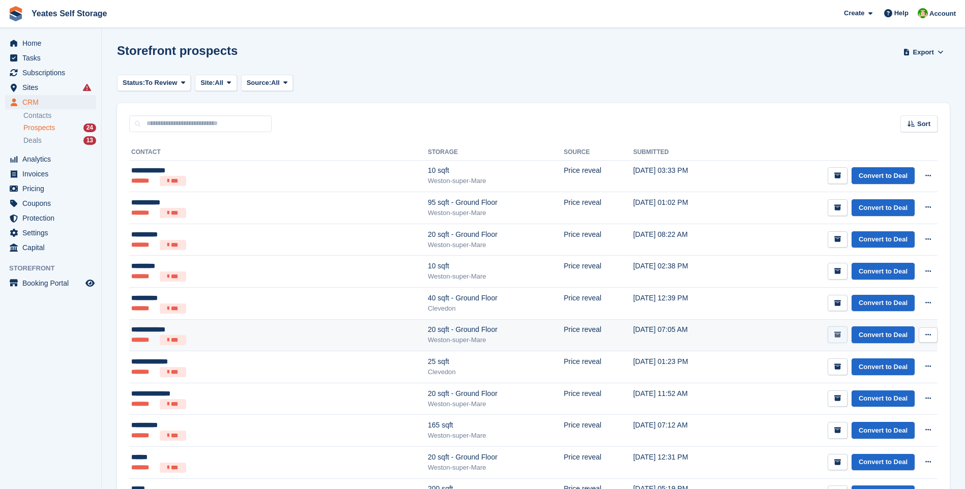
click at [835, 332] on icon "submit" at bounding box center [837, 335] width 7 height 7
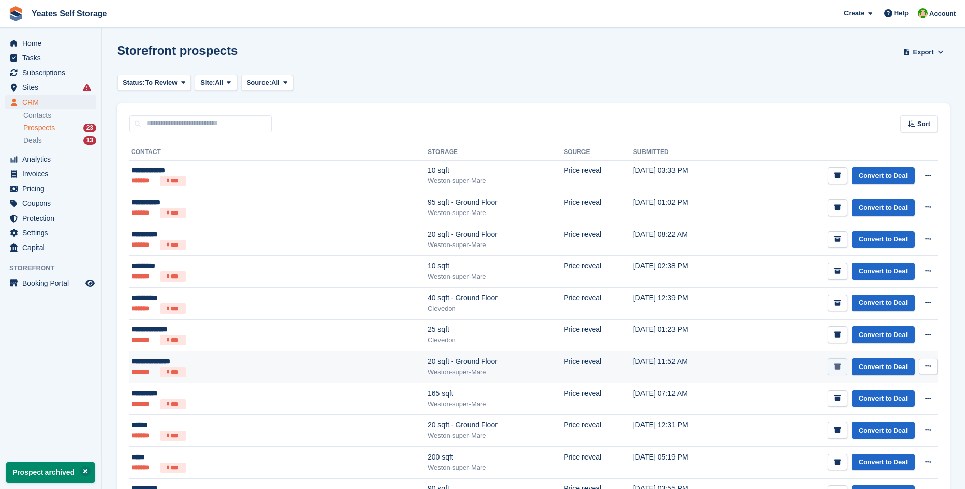
click at [840, 367] on icon "submit" at bounding box center [837, 367] width 7 height 7
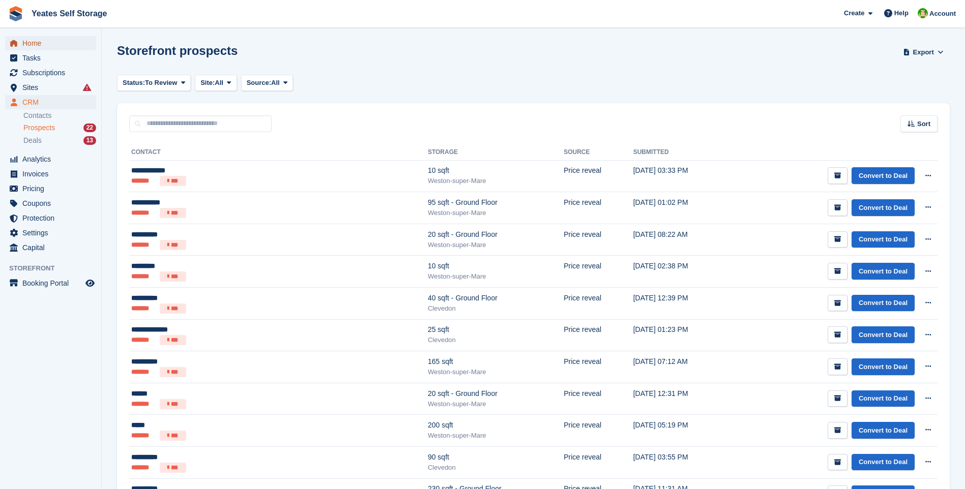
click at [33, 41] on span "Home" at bounding box center [52, 43] width 61 height 14
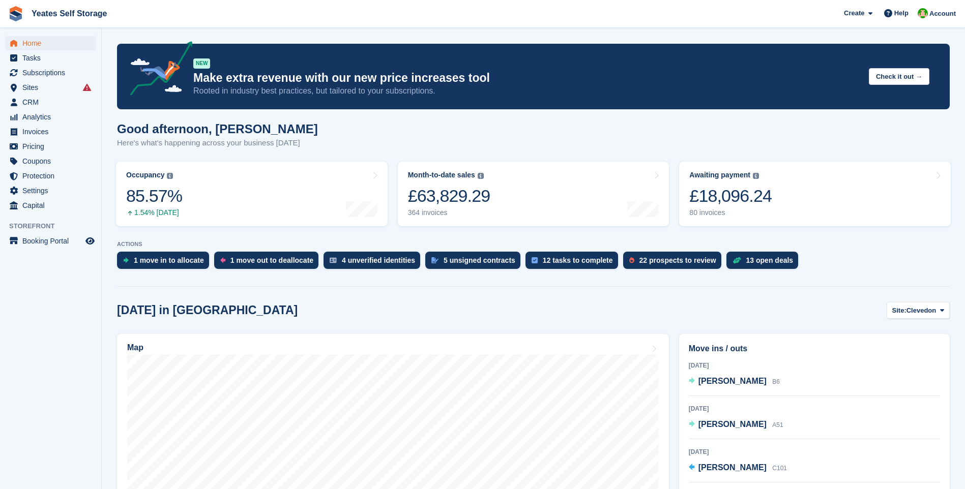
scroll to position [153, 0]
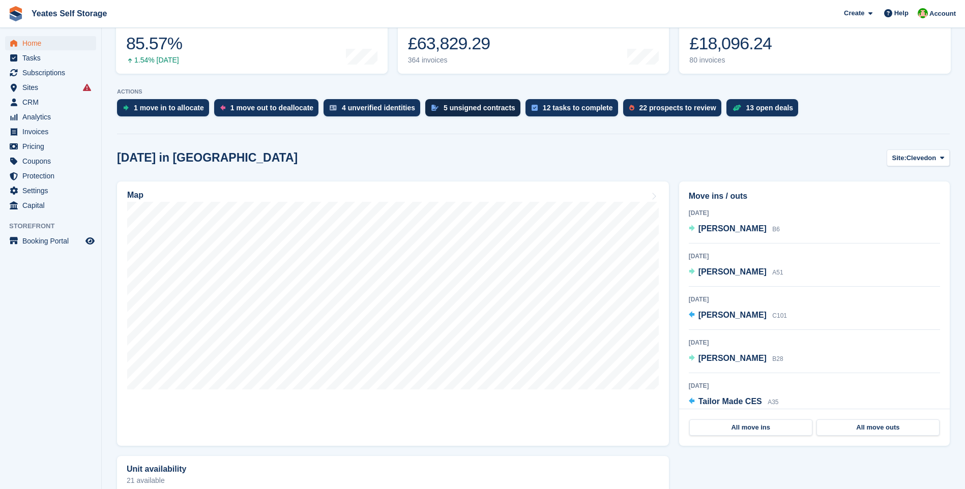
click at [457, 107] on div "5 unsigned contracts" at bounding box center [479, 108] width 72 height 8
